Goal: Entertainment & Leisure: Consume media (video, audio)

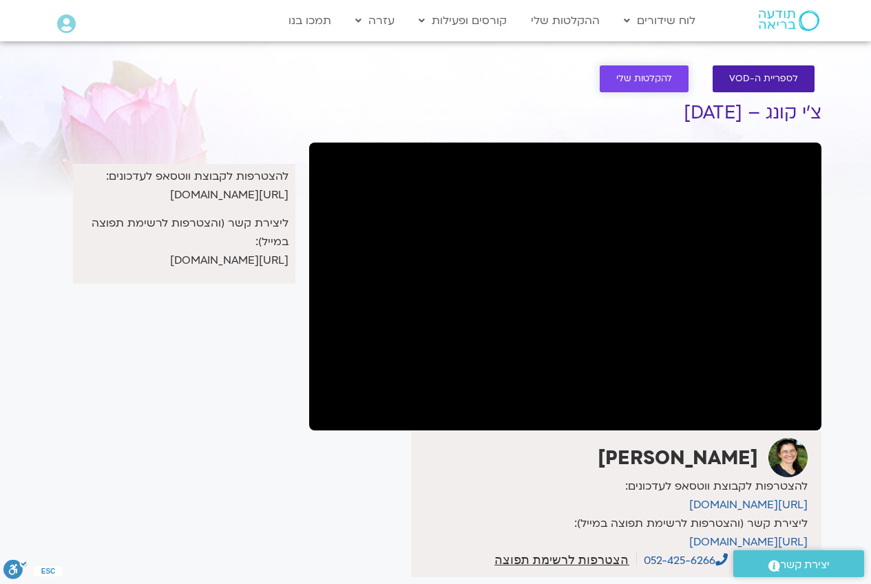
click at [661, 82] on span "להקלטות שלי" at bounding box center [644, 79] width 56 height 10
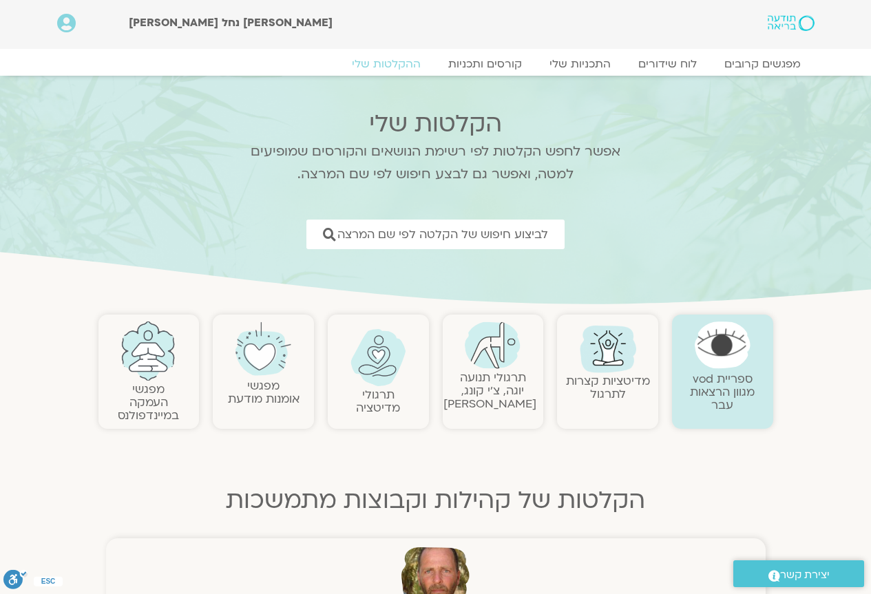
click at [485, 348] on img at bounding box center [493, 344] width 56 height 47
click at [485, 367] on img at bounding box center [493, 344] width 56 height 47
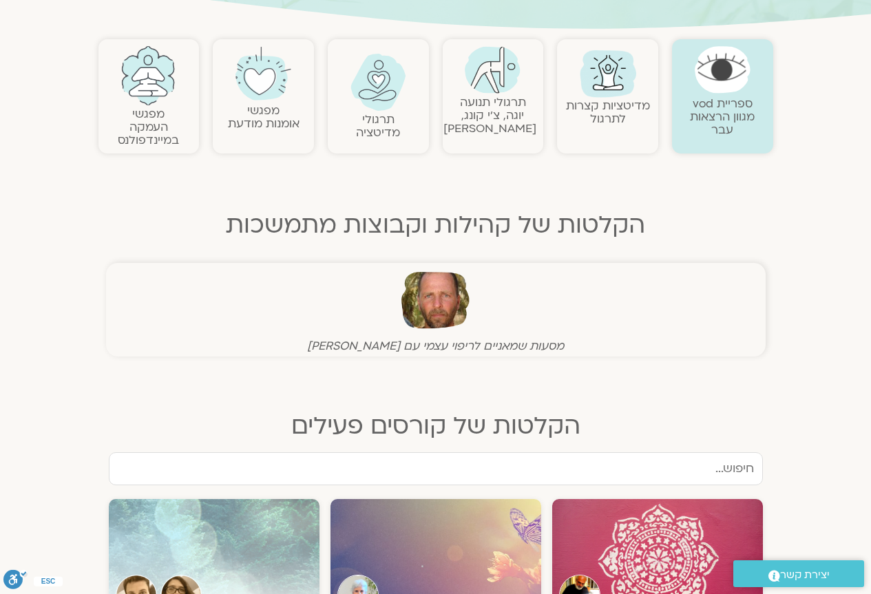
scroll to position [344, 0]
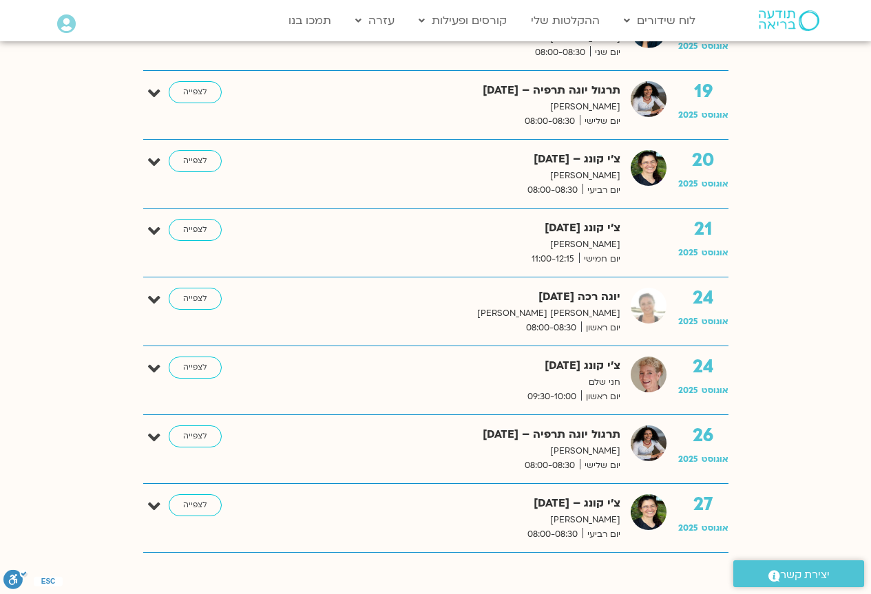
scroll to position [1583, 0]
